Goal: Book appointment/travel/reservation

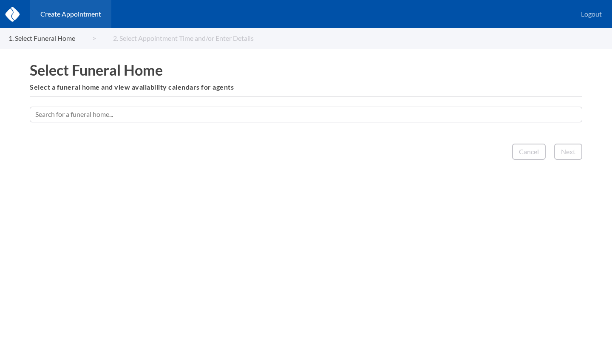
click at [250, 118] on input "text" at bounding box center [306, 114] width 553 height 15
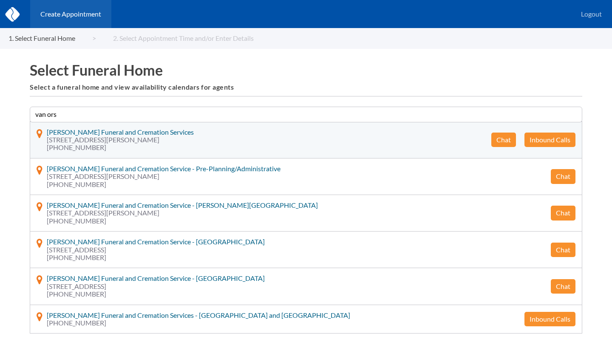
type input "van ors"
click at [505, 138] on button "Chat" at bounding box center [503, 140] width 25 height 14
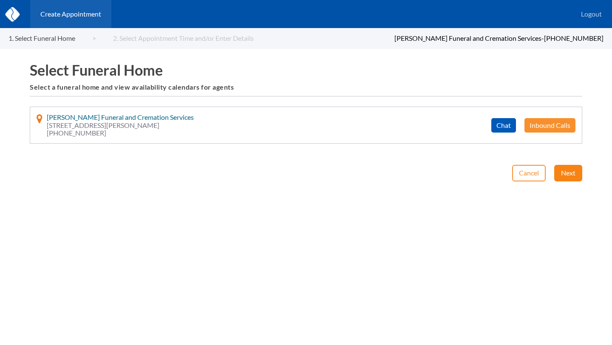
click at [563, 173] on button "Next" at bounding box center [568, 173] width 28 height 16
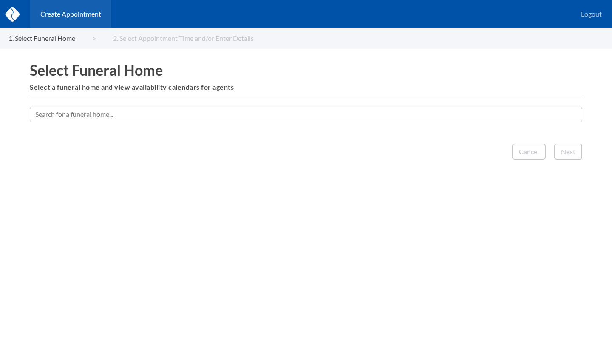
click at [303, 114] on input "text" at bounding box center [306, 114] width 553 height 15
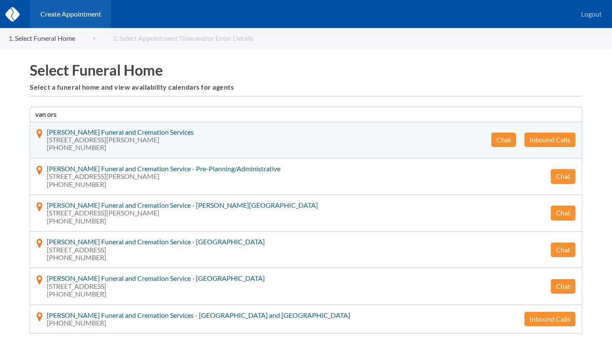
type input "van ors"
click at [503, 142] on button "Chat" at bounding box center [503, 140] width 25 height 14
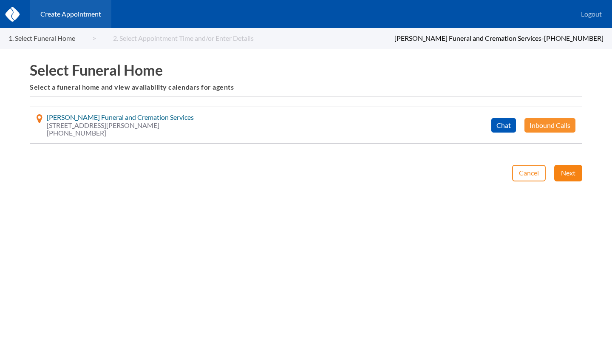
click at [566, 176] on button "Next" at bounding box center [568, 173] width 28 height 16
